Goal: Information Seeking & Learning: Check status

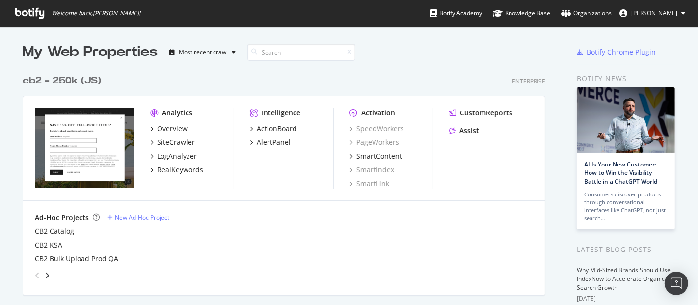
scroll to position [163, 0]
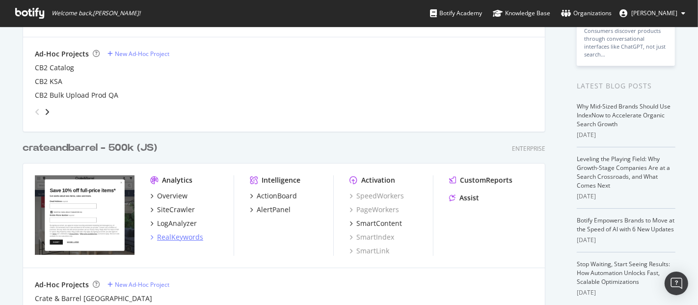
click at [175, 234] on div "RealKeywords" at bounding box center [180, 237] width 46 height 10
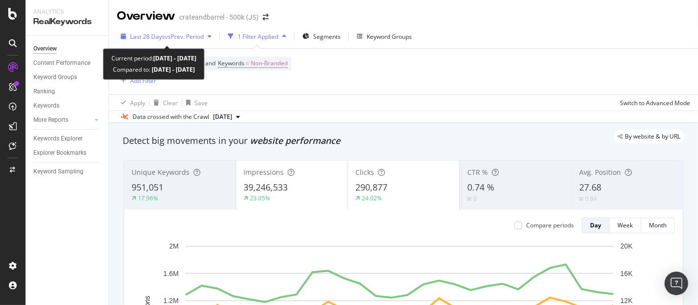
click at [156, 35] on span "Last 28 Days" at bounding box center [147, 36] width 35 height 8
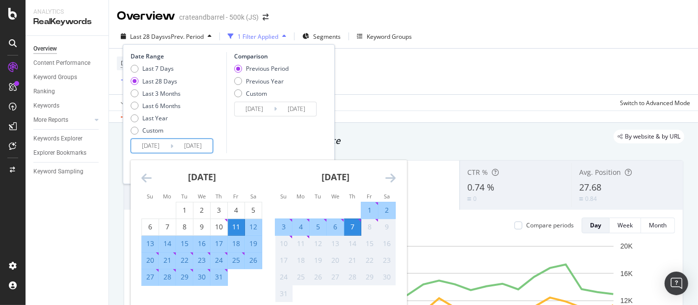
click at [153, 143] on input "[DATE]" at bounding box center [150, 146] width 39 height 14
click at [206, 225] on div "9" at bounding box center [201, 227] width 17 height 10
type input "[DATE]"
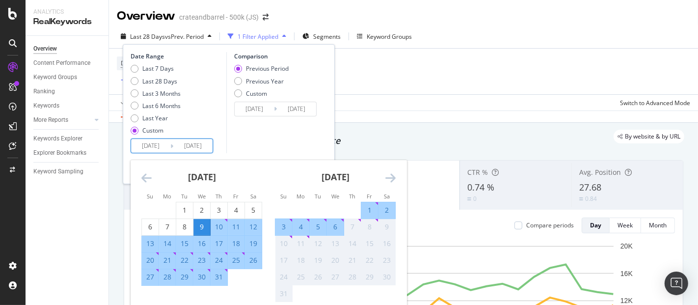
click at [334, 229] on div "6" at bounding box center [335, 227] width 17 height 10
type input "[DATE]"
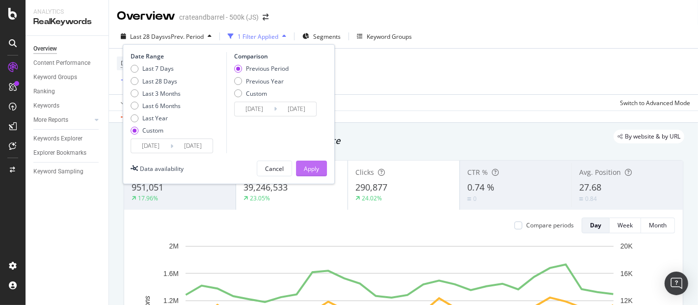
click at [305, 168] on div "Apply" at bounding box center [311, 168] width 15 height 8
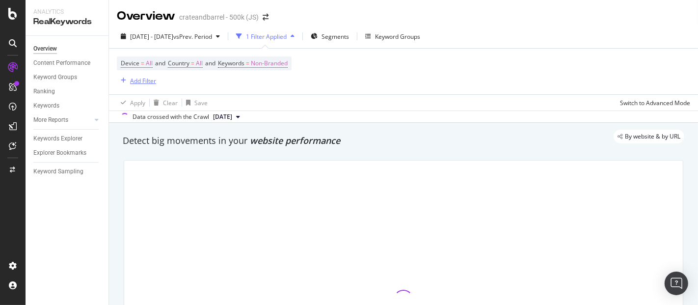
click at [148, 79] on div "Add Filter" at bounding box center [143, 81] width 26 height 8
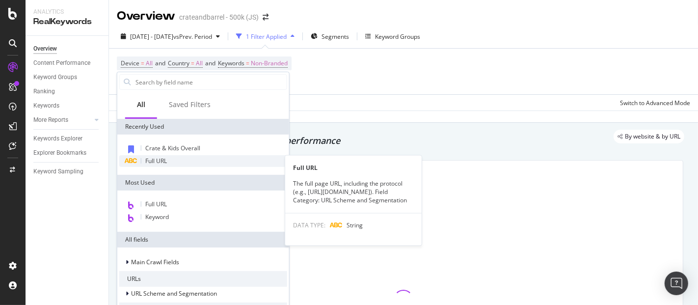
click at [166, 158] on span "Full URL" at bounding box center [156, 161] width 22 height 8
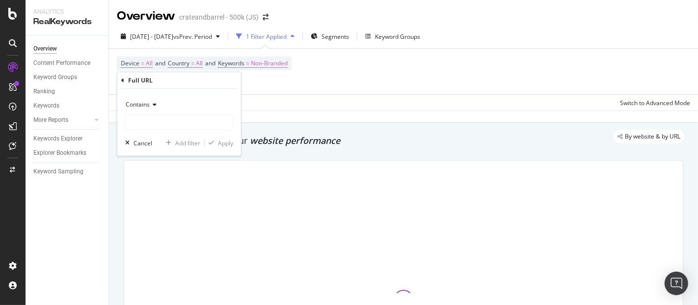
click at [156, 106] on icon at bounding box center [153, 105] width 7 height 6
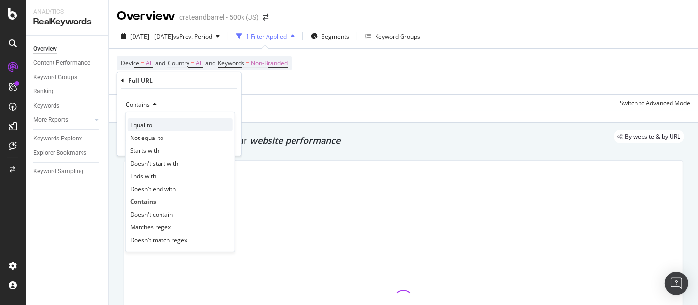
click at [150, 121] on span "Equal to" at bounding box center [141, 124] width 22 height 8
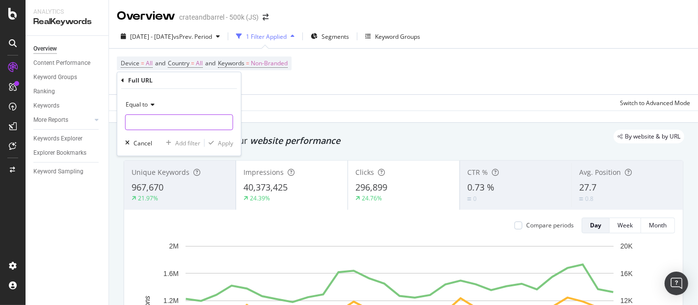
click at [159, 122] on input "text" at bounding box center [179, 122] width 107 height 16
paste input "[URL][DOMAIN_NAME]"
type input "[URL][DOMAIN_NAME]"
click at [223, 144] on div "Apply" at bounding box center [225, 142] width 15 height 8
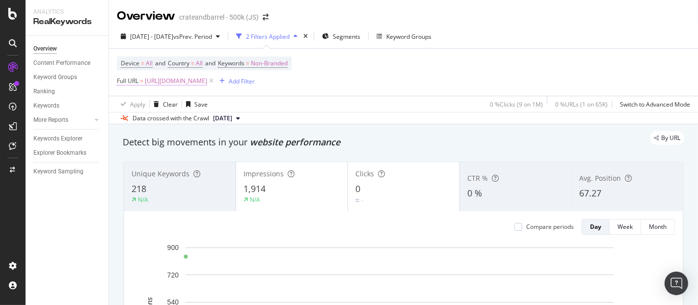
click at [207, 81] on span "[URL][DOMAIN_NAME]" at bounding box center [176, 81] width 62 height 14
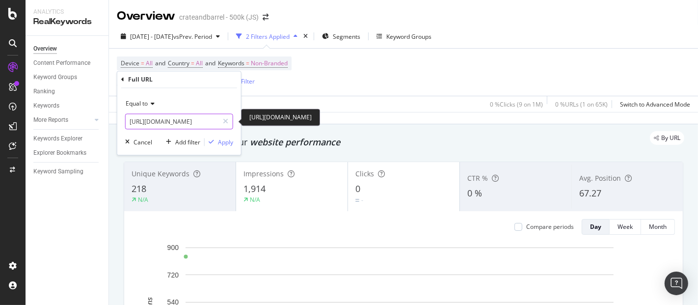
click at [178, 121] on input "[URL][DOMAIN_NAME]" at bounding box center [172, 122] width 93 height 16
paste input "duffle-bags/1"
type input "[URL][DOMAIN_NAME]"
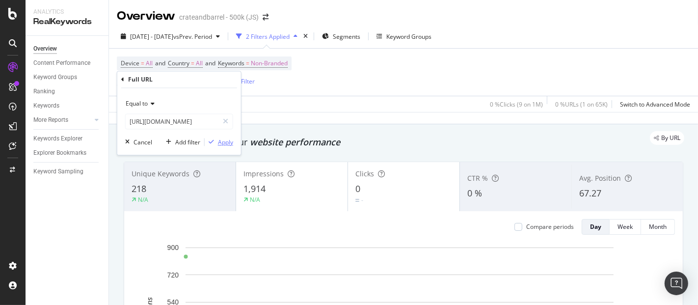
scroll to position [0, 0]
click at [217, 143] on div "button" at bounding box center [211, 142] width 13 height 6
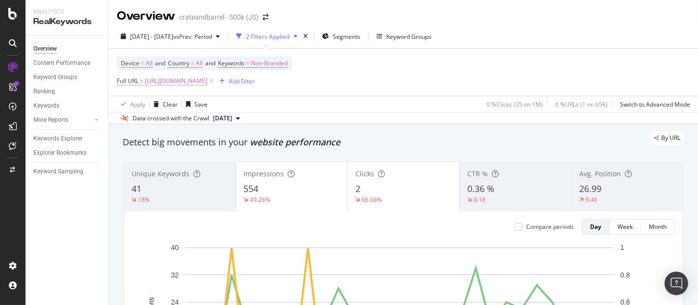
click at [207, 78] on span "[URL][DOMAIN_NAME]" at bounding box center [176, 81] width 62 height 14
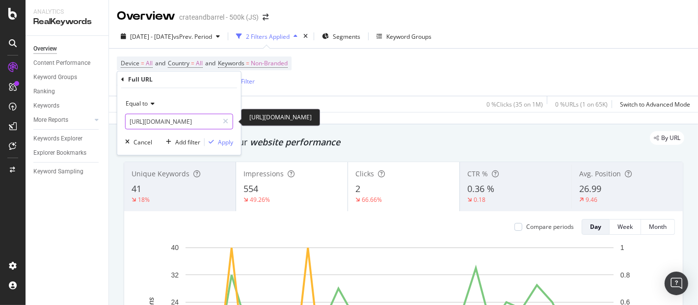
click at [196, 124] on input "[URL][DOMAIN_NAME]" at bounding box center [172, 122] width 93 height 16
paste input "sofas-and-accent-furniture/1"
type input "[URL][DOMAIN_NAME]"
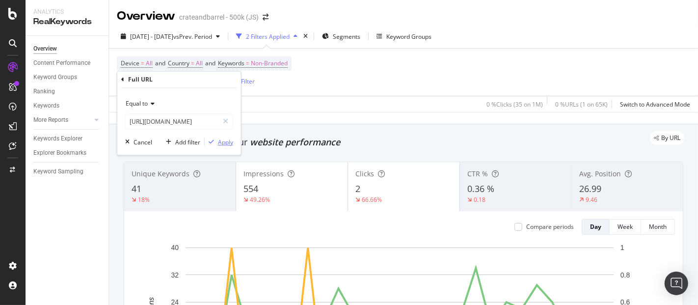
click at [233, 142] on div "Apply" at bounding box center [225, 142] width 15 height 8
